Goal: Use online tool/utility: Utilize a website feature to perform a specific function

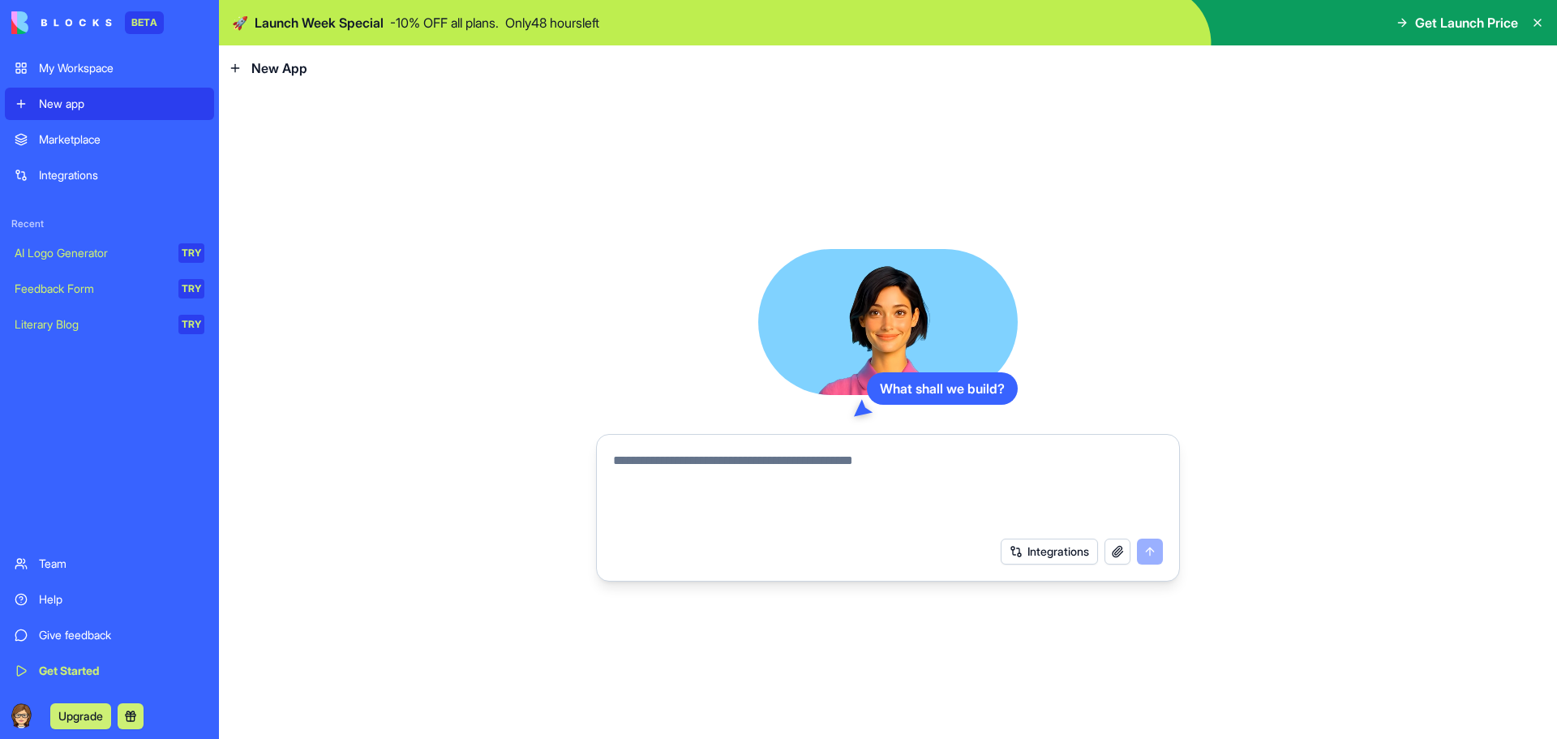
click at [110, 70] on div "My Workspace" at bounding box center [121, 68] width 165 height 16
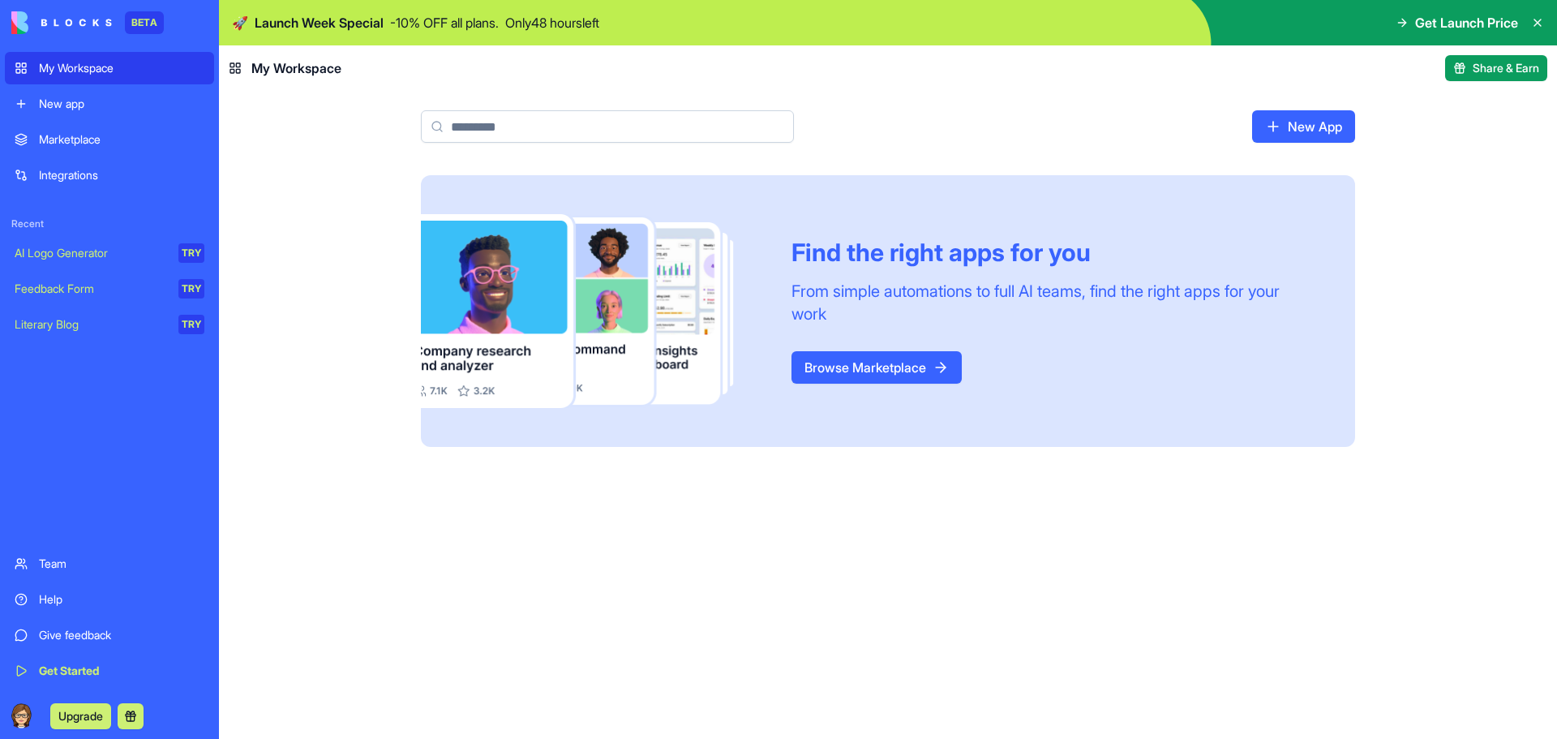
click at [912, 366] on link "Browse Marketplace" at bounding box center [876, 367] width 170 height 32
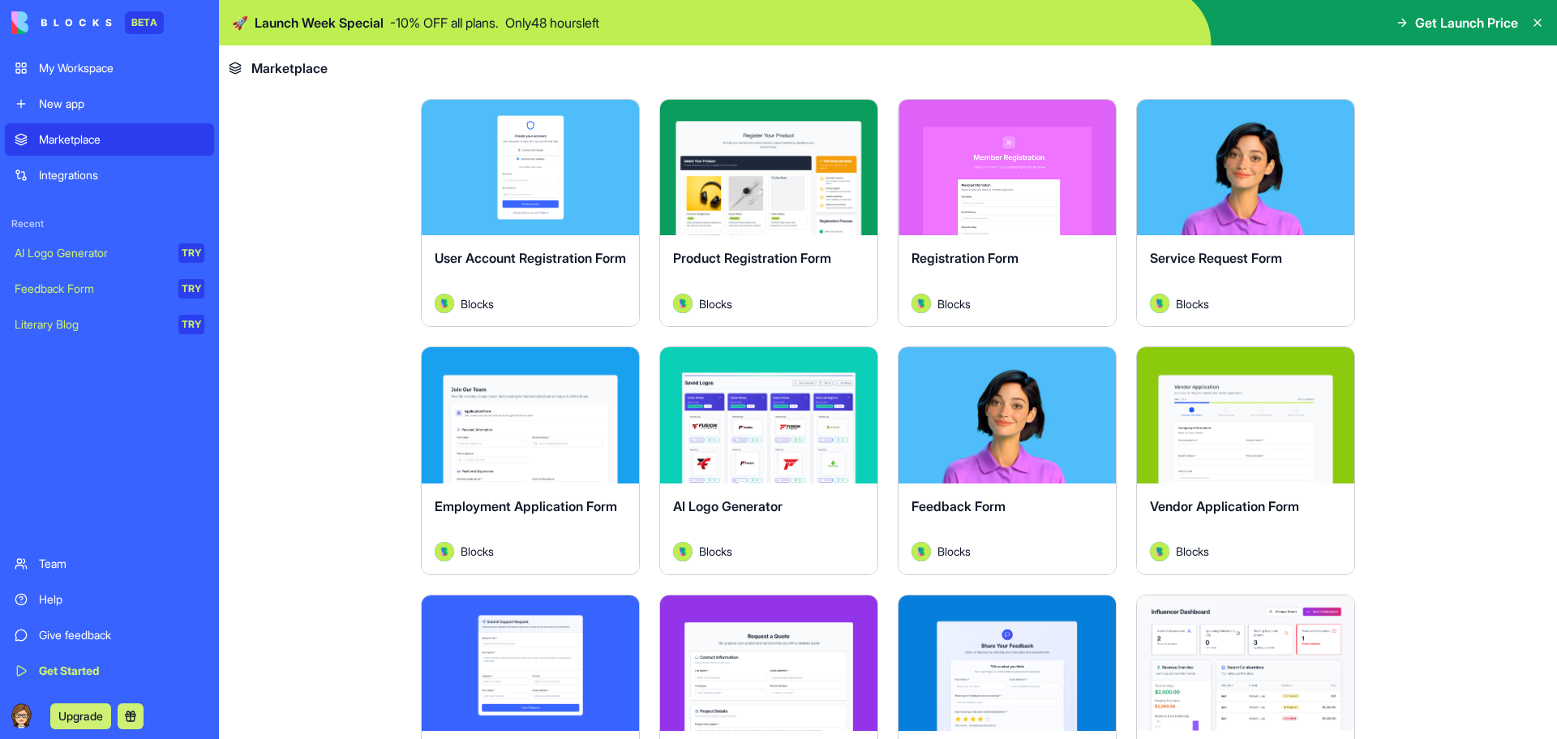
scroll to position [649, 0]
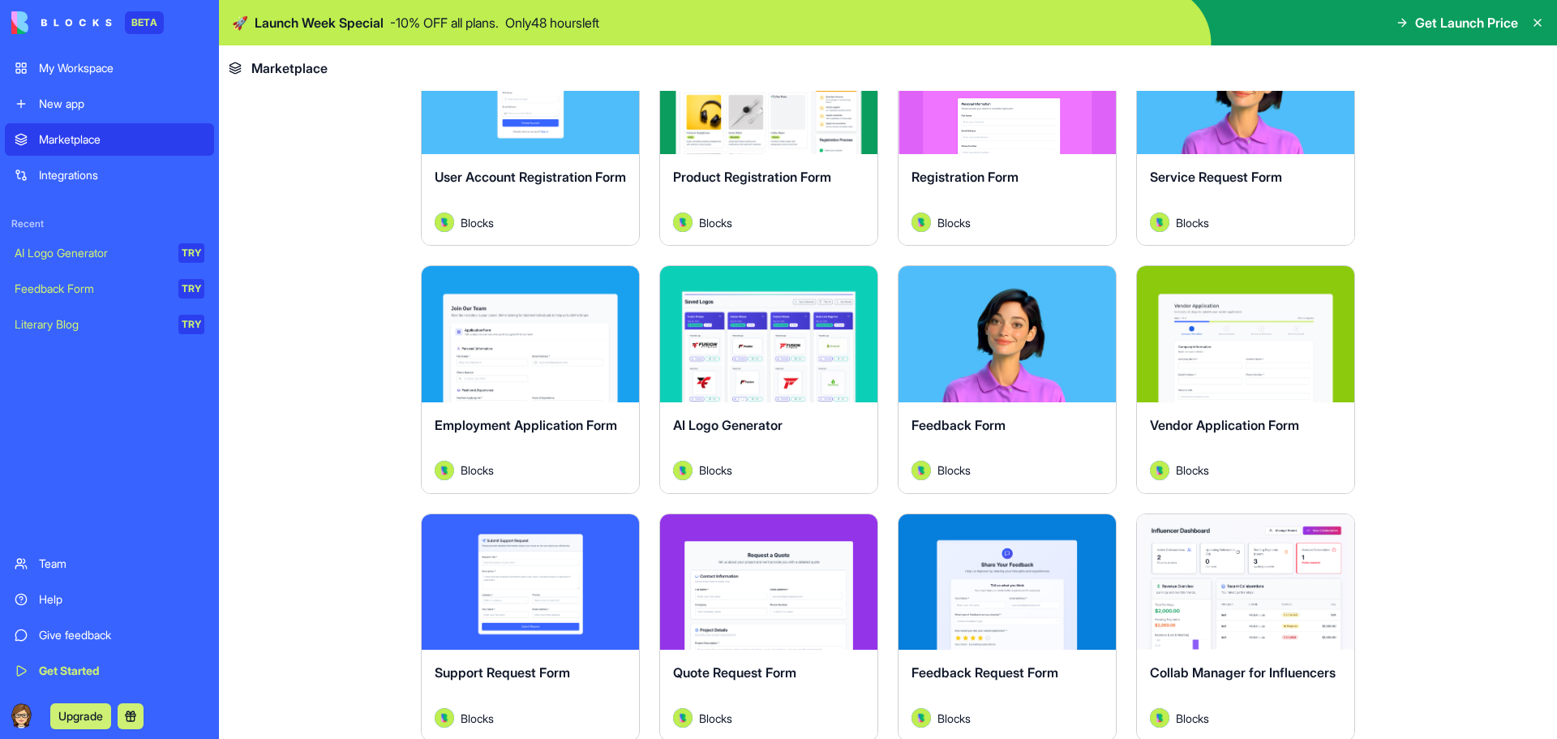
click at [756, 338] on button "Explore" at bounding box center [769, 334] width 122 height 32
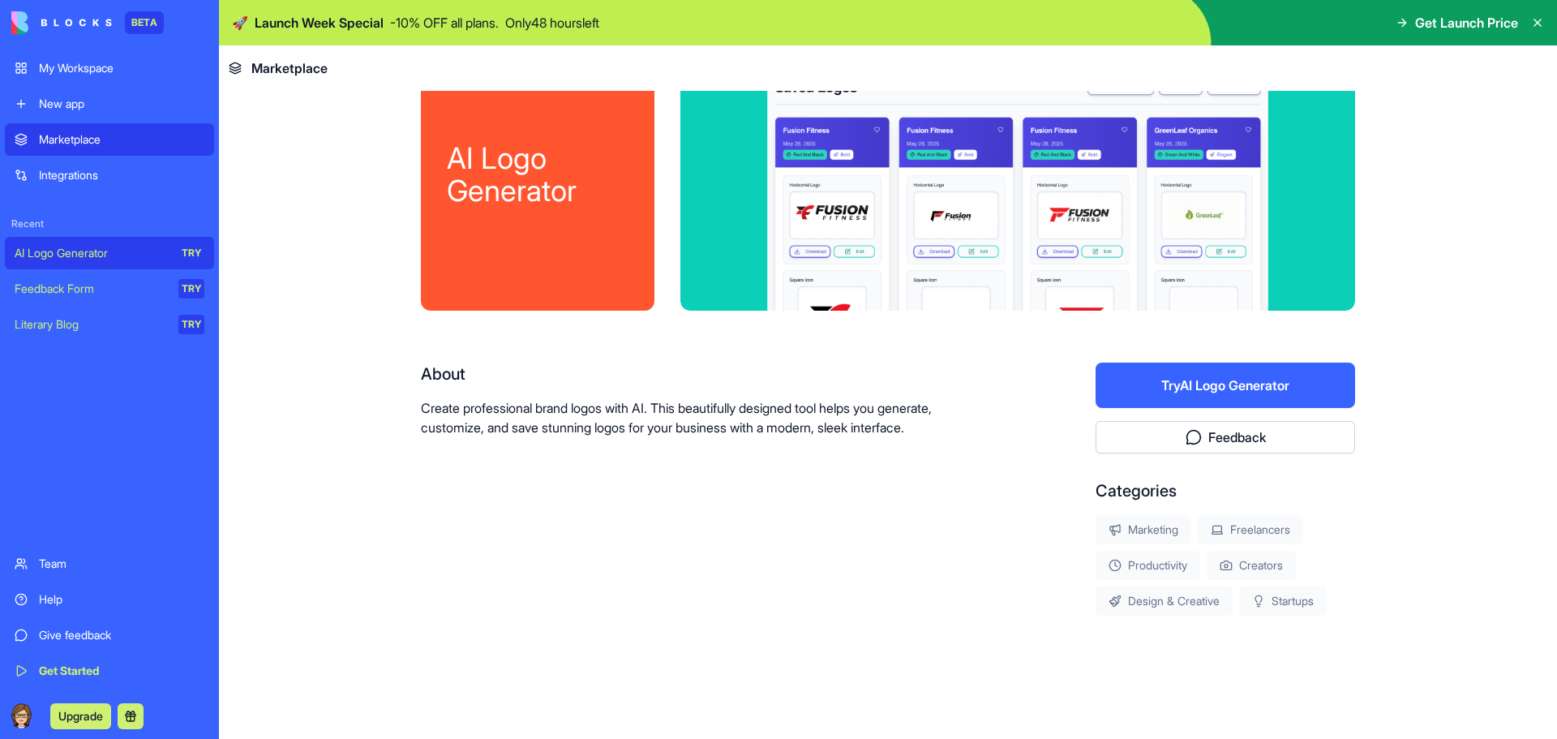
scroll to position [59, 0]
click at [1182, 389] on button "Try AI Logo Generator" at bounding box center [1226, 384] width 260 height 45
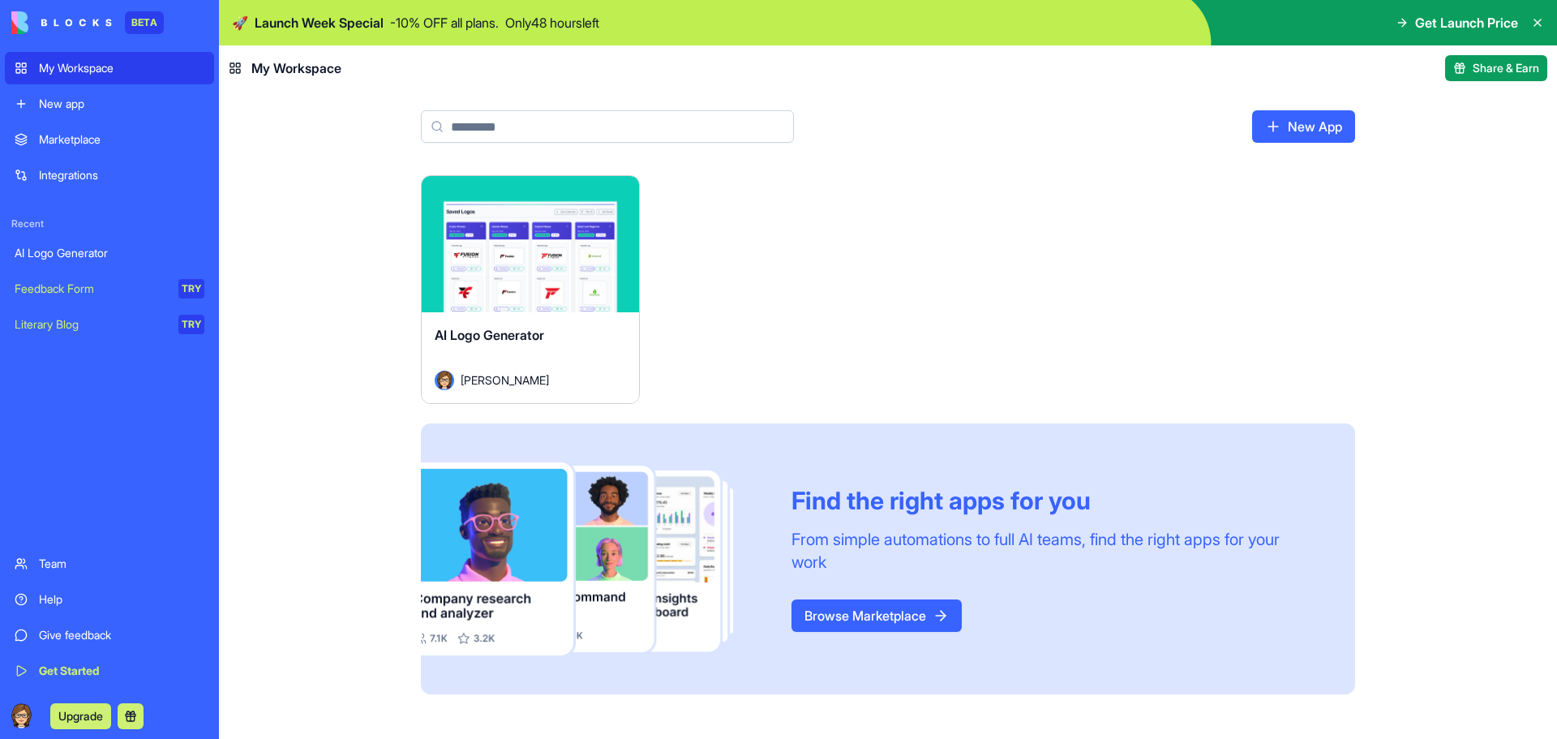
click at [534, 272] on div "Launch" at bounding box center [530, 244] width 217 height 136
